Goal: Obtain resource: Obtain resource

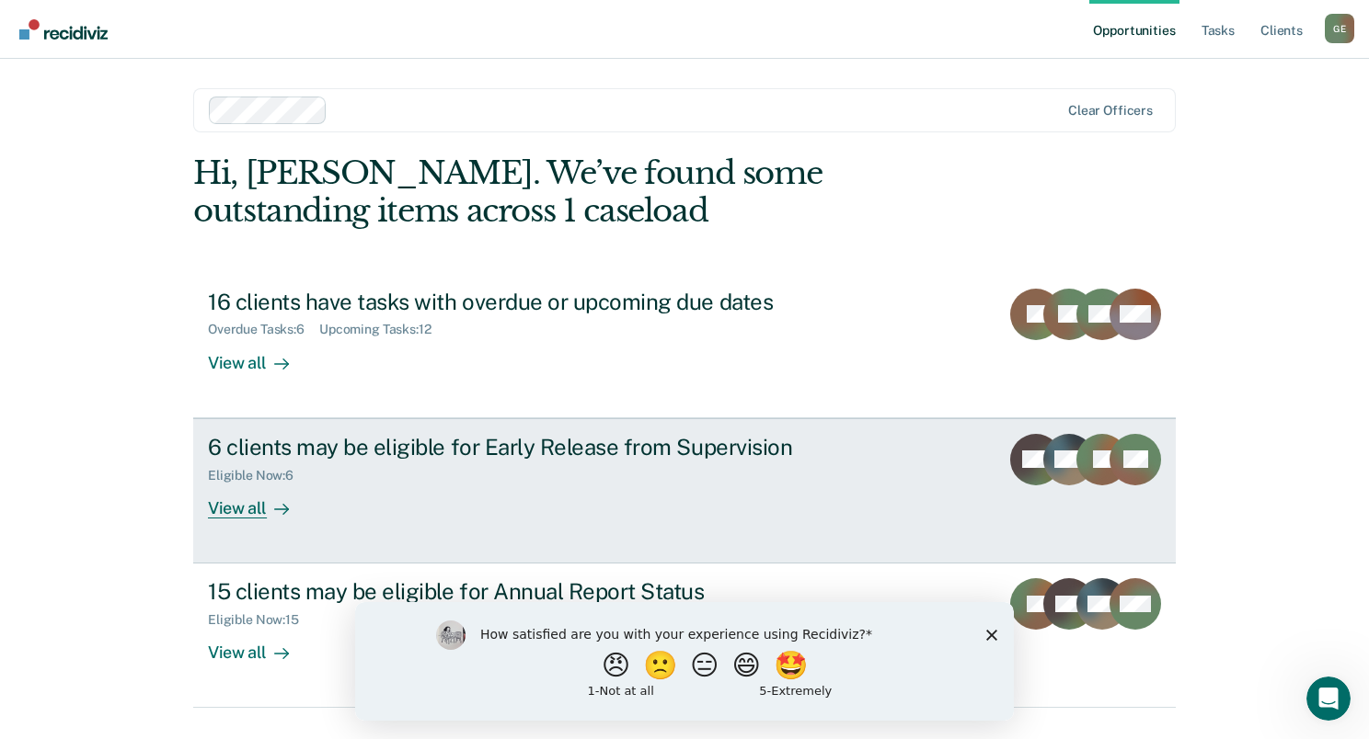
click at [257, 504] on div "View all" at bounding box center [259, 501] width 103 height 36
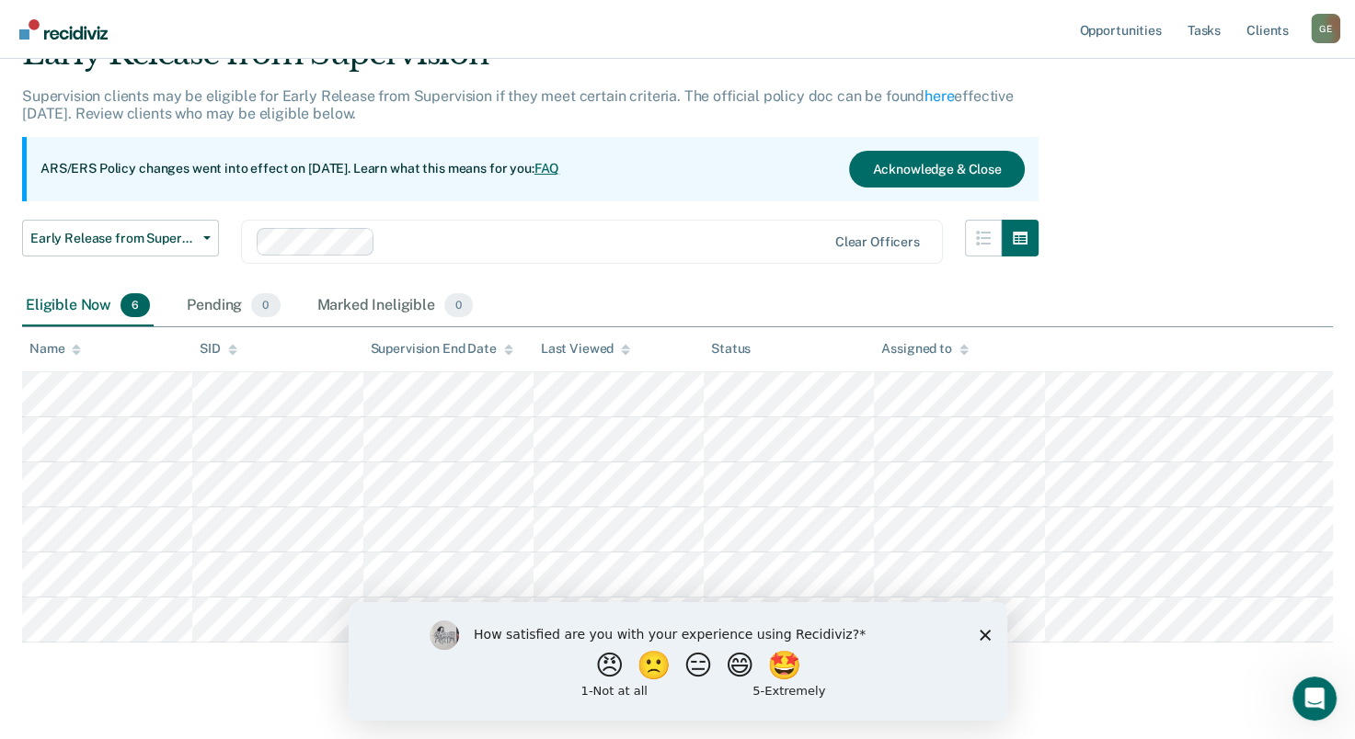
scroll to position [125, 0]
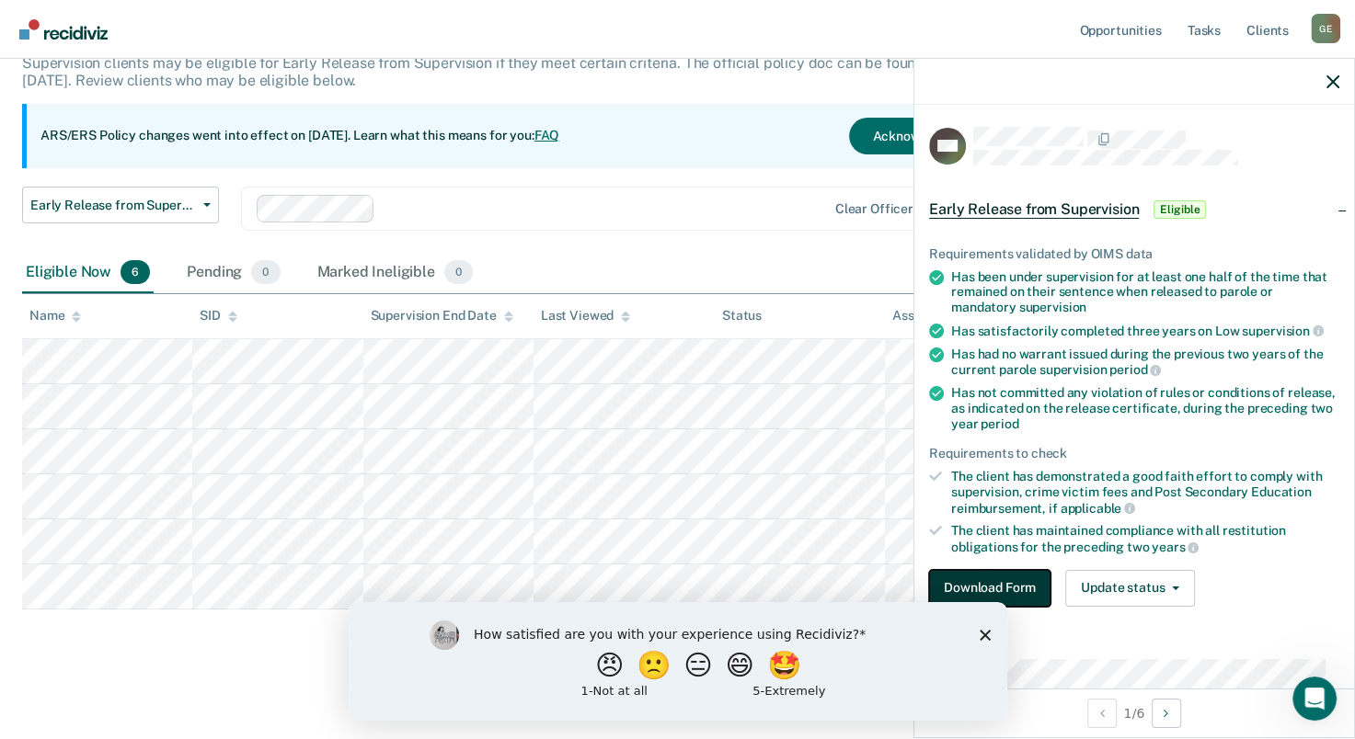
click at [1000, 589] on button "Download Form" at bounding box center [989, 588] width 121 height 37
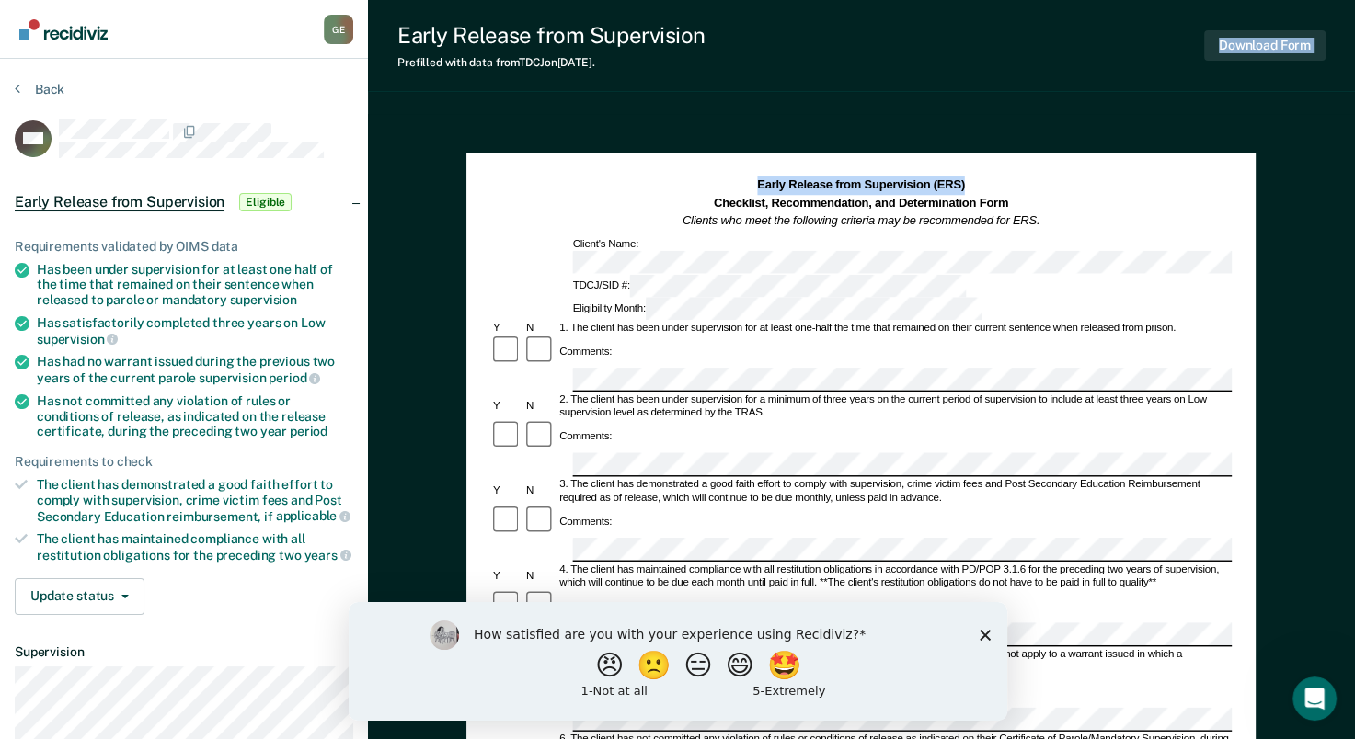
drag, startPoint x: 701, startPoint y: 327, endPoint x: 1004, endPoint y: 92, distance: 384.1
click at [1004, 92] on div "Early Release from Supervision Prefilled with data from TDCJ on [DATE] . Downlo…" at bounding box center [861, 620] width 987 height 1240
click at [332, 74] on section "Back BW Early Release from Supervision Eligible Requirements validated by OIMS …" at bounding box center [184, 505] width 368 height 893
click at [332, 88] on div "Back" at bounding box center [184, 100] width 338 height 39
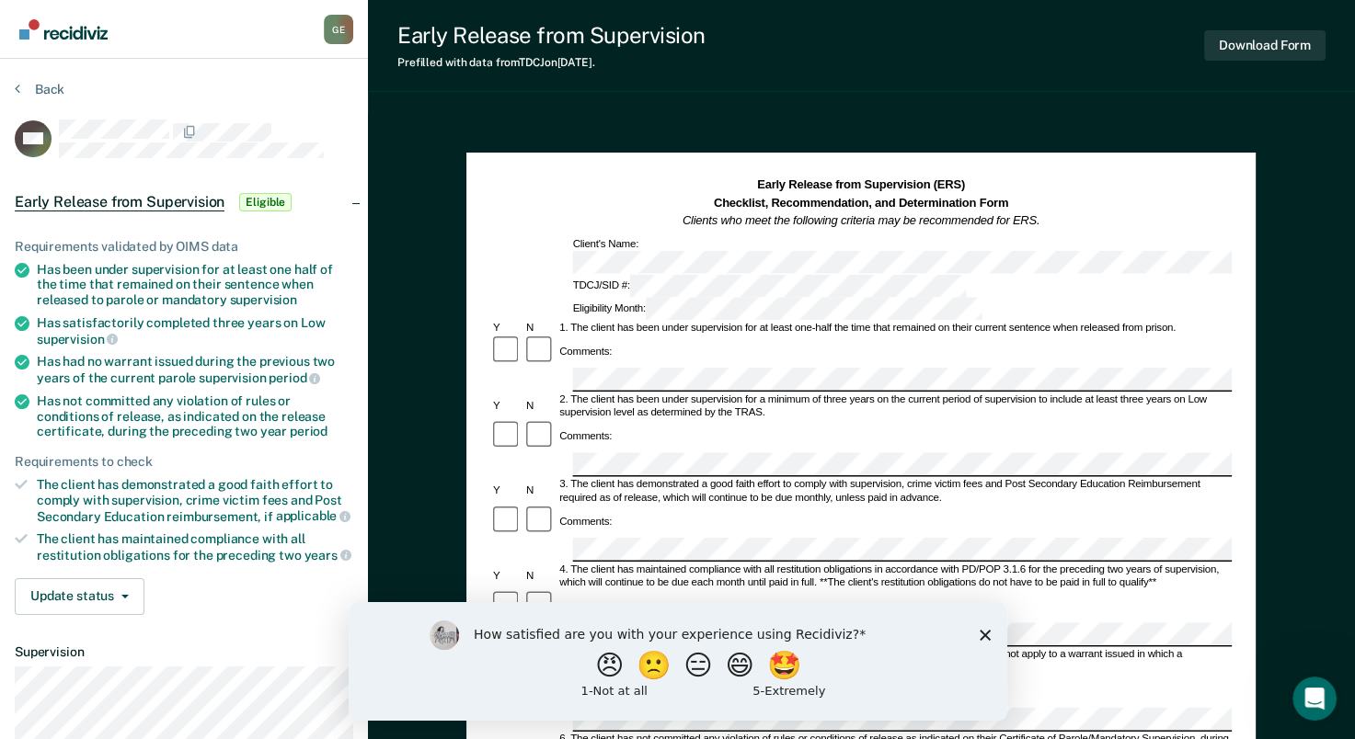
click at [332, 88] on div "Back" at bounding box center [184, 100] width 338 height 39
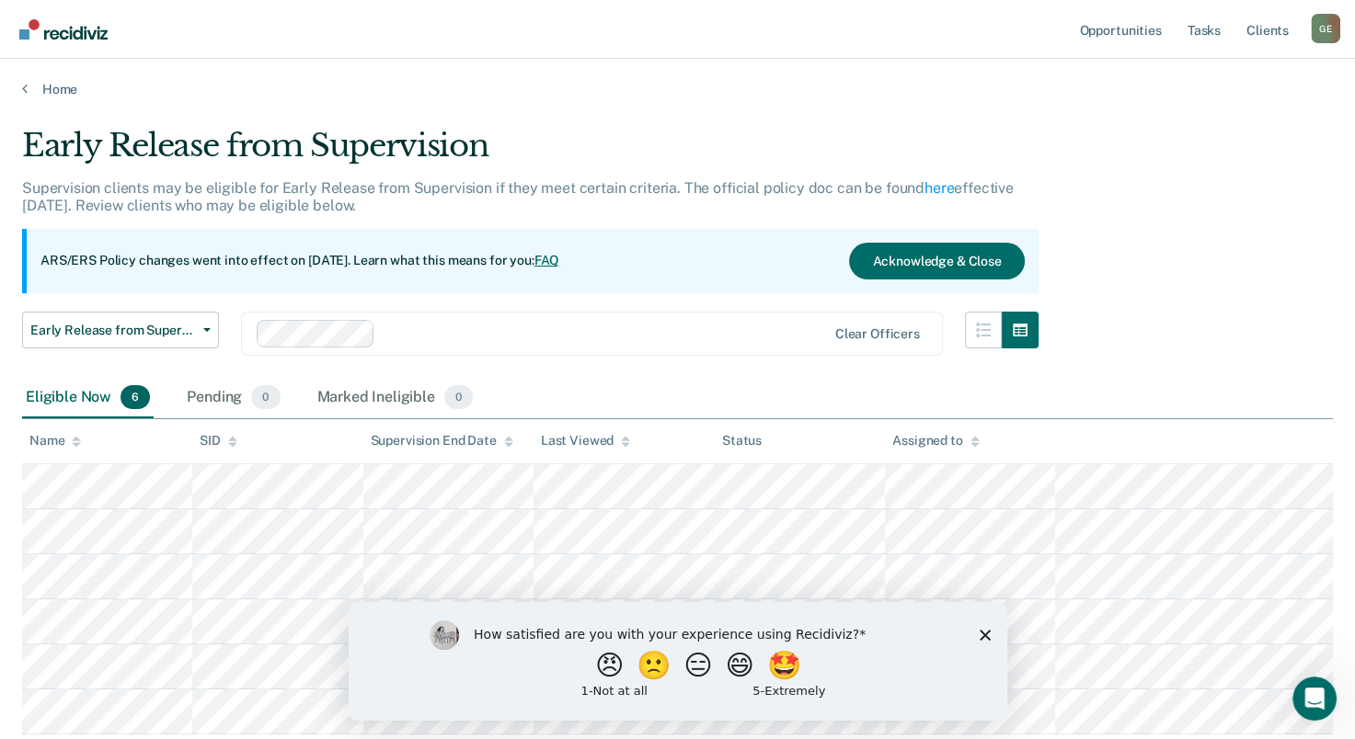
scroll to position [125, 0]
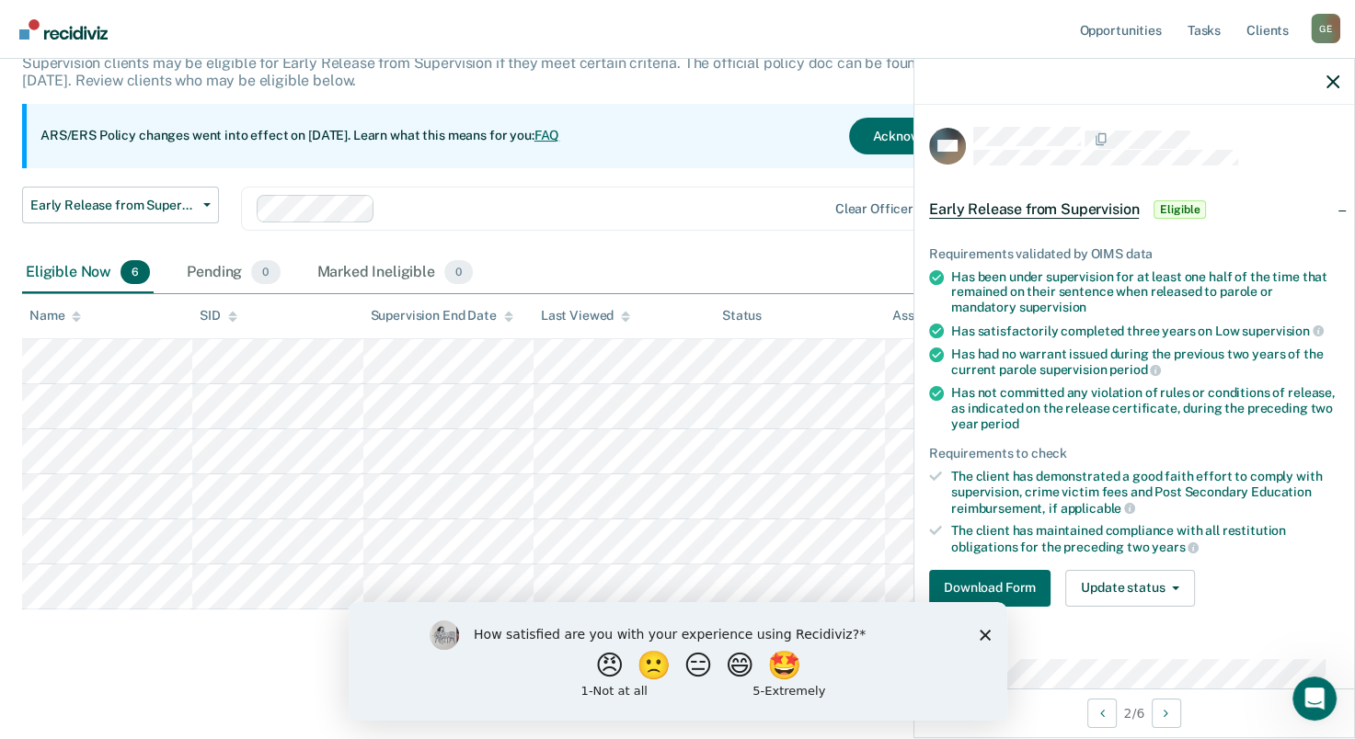
click at [730, 246] on div "Early Release from Supervision Early Release from Supervision Annual Report Sta…" at bounding box center [530, 220] width 1016 height 66
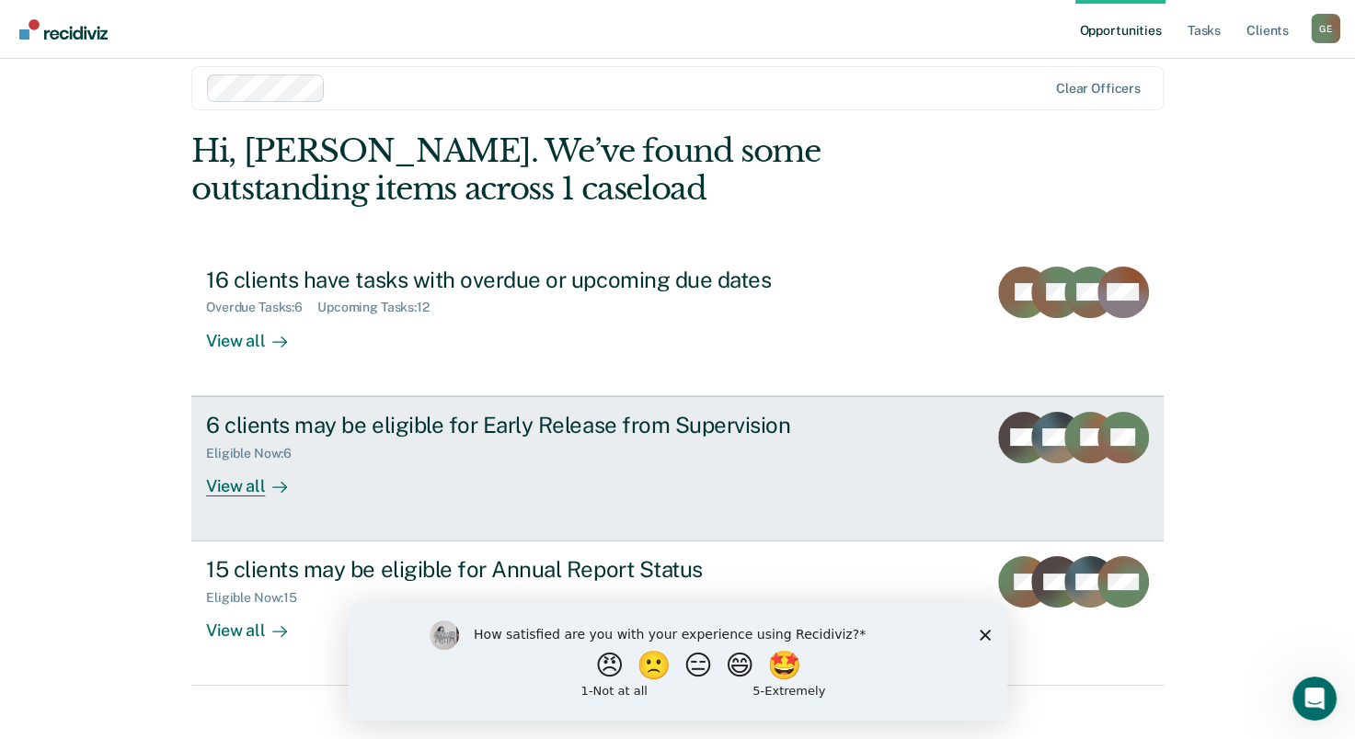
scroll to position [41, 0]
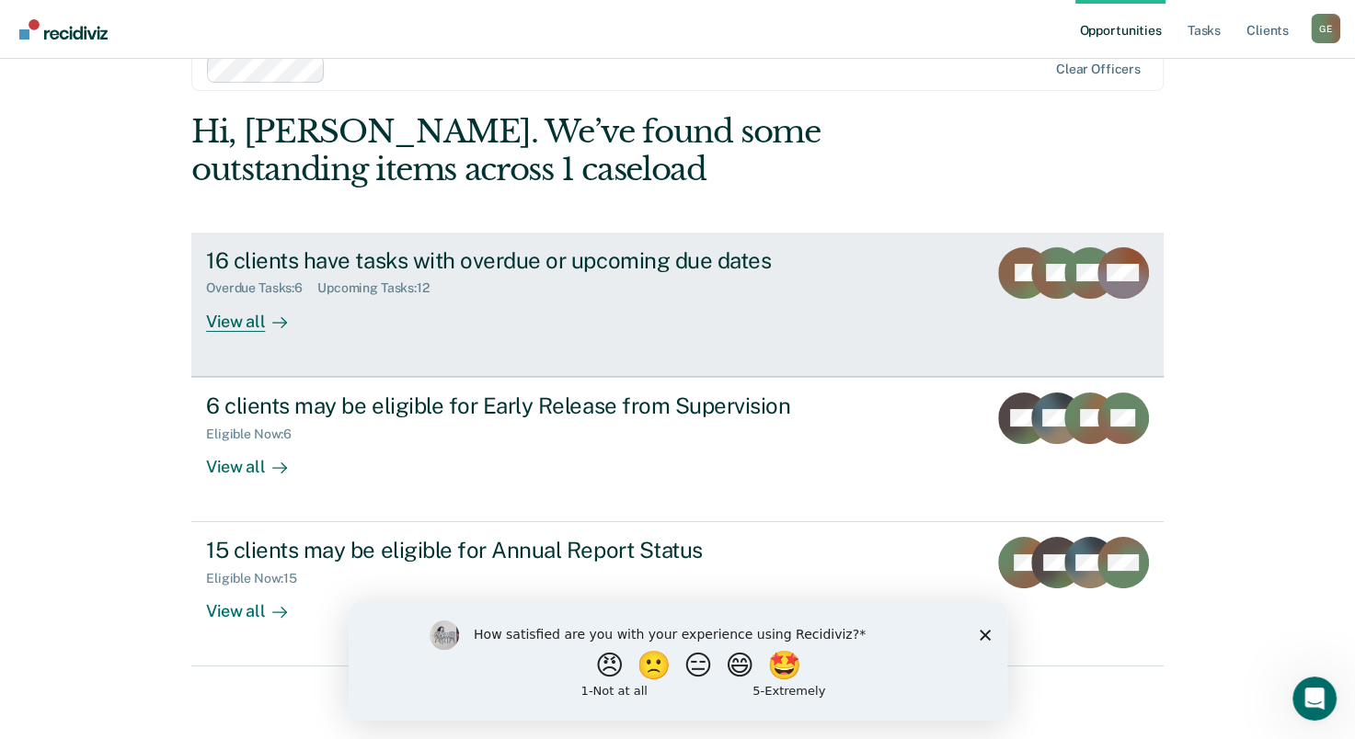
click at [265, 317] on div at bounding box center [276, 321] width 22 height 21
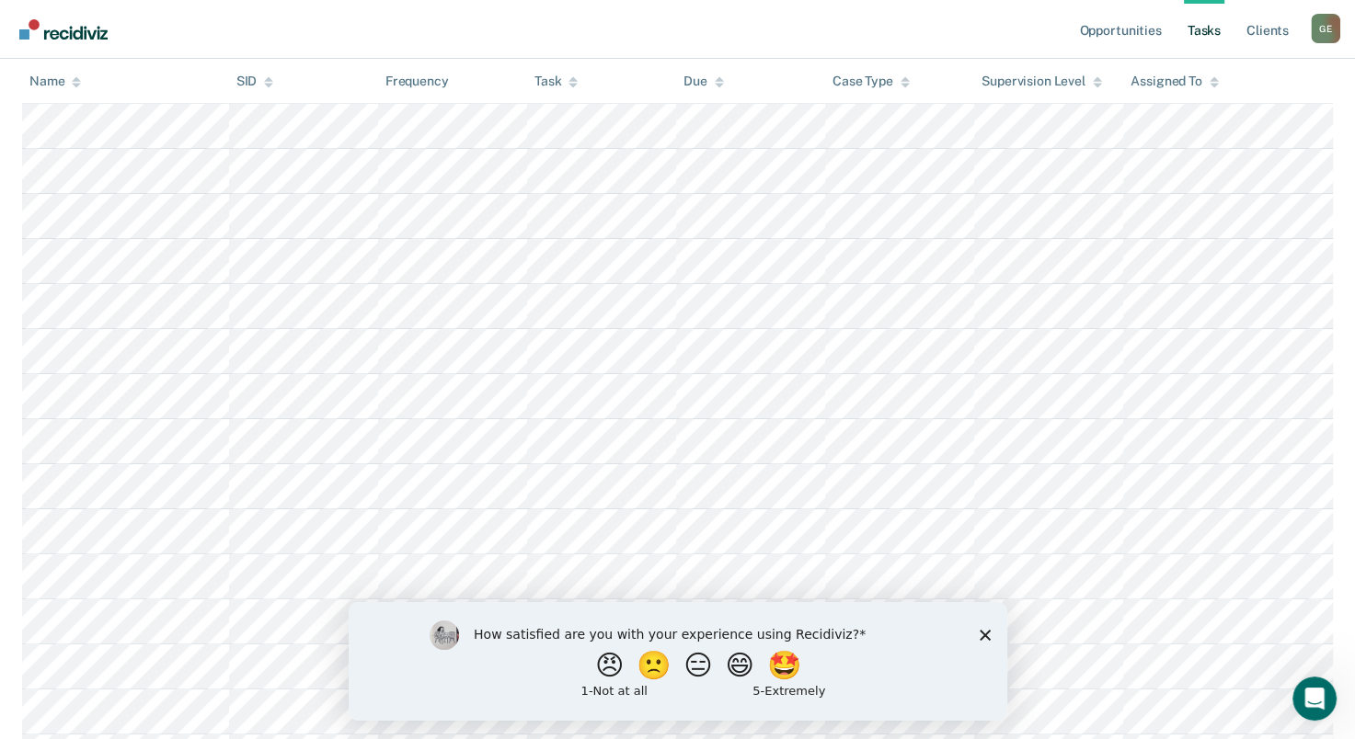
scroll to position [319, 0]
